Goal: Navigation & Orientation: Find specific page/section

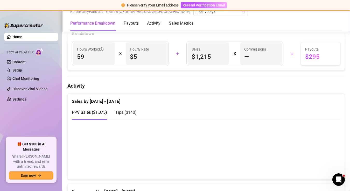
scroll to position [222, 0]
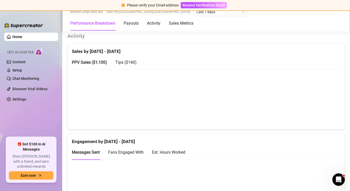
scroll to position [252, 0]
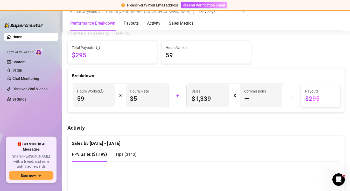
scroll to position [200, 0]
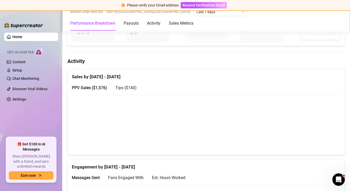
scroll to position [227, 0]
